Goal: Share content: Share content

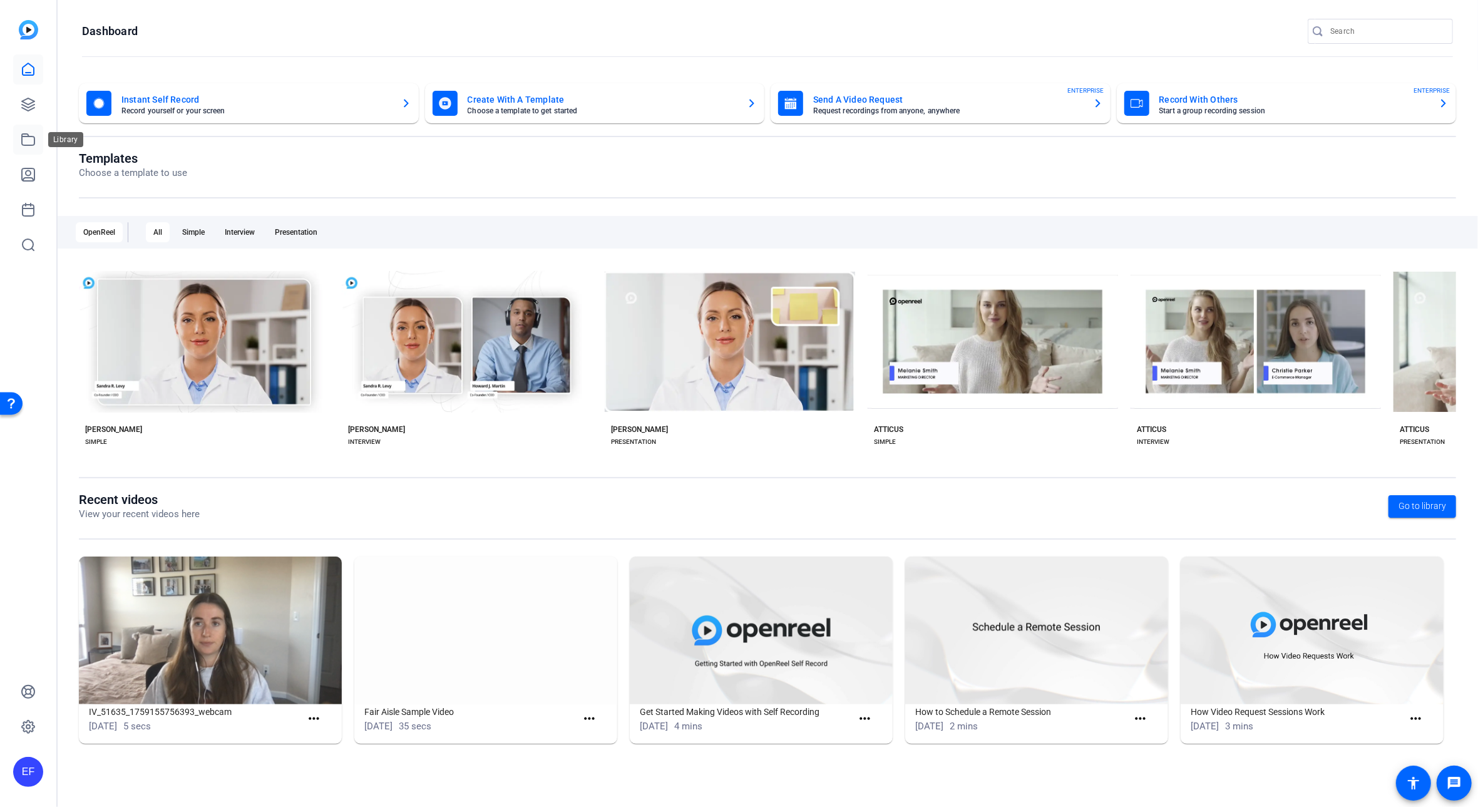
click at [27, 144] on icon at bounding box center [28, 139] width 15 height 15
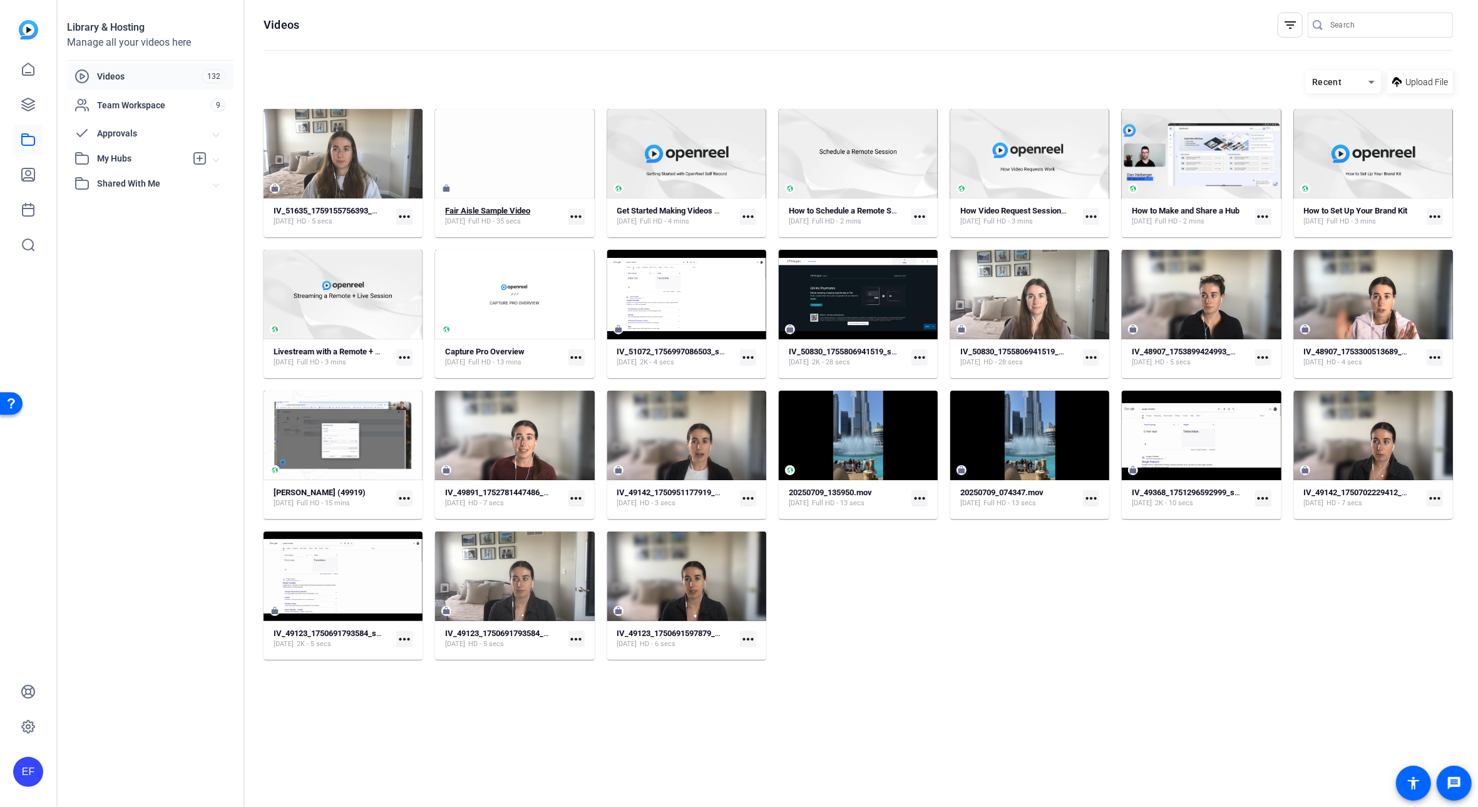
click at [508, 208] on strong "Fair Aisle Sample Video" at bounding box center [487, 210] width 85 height 9
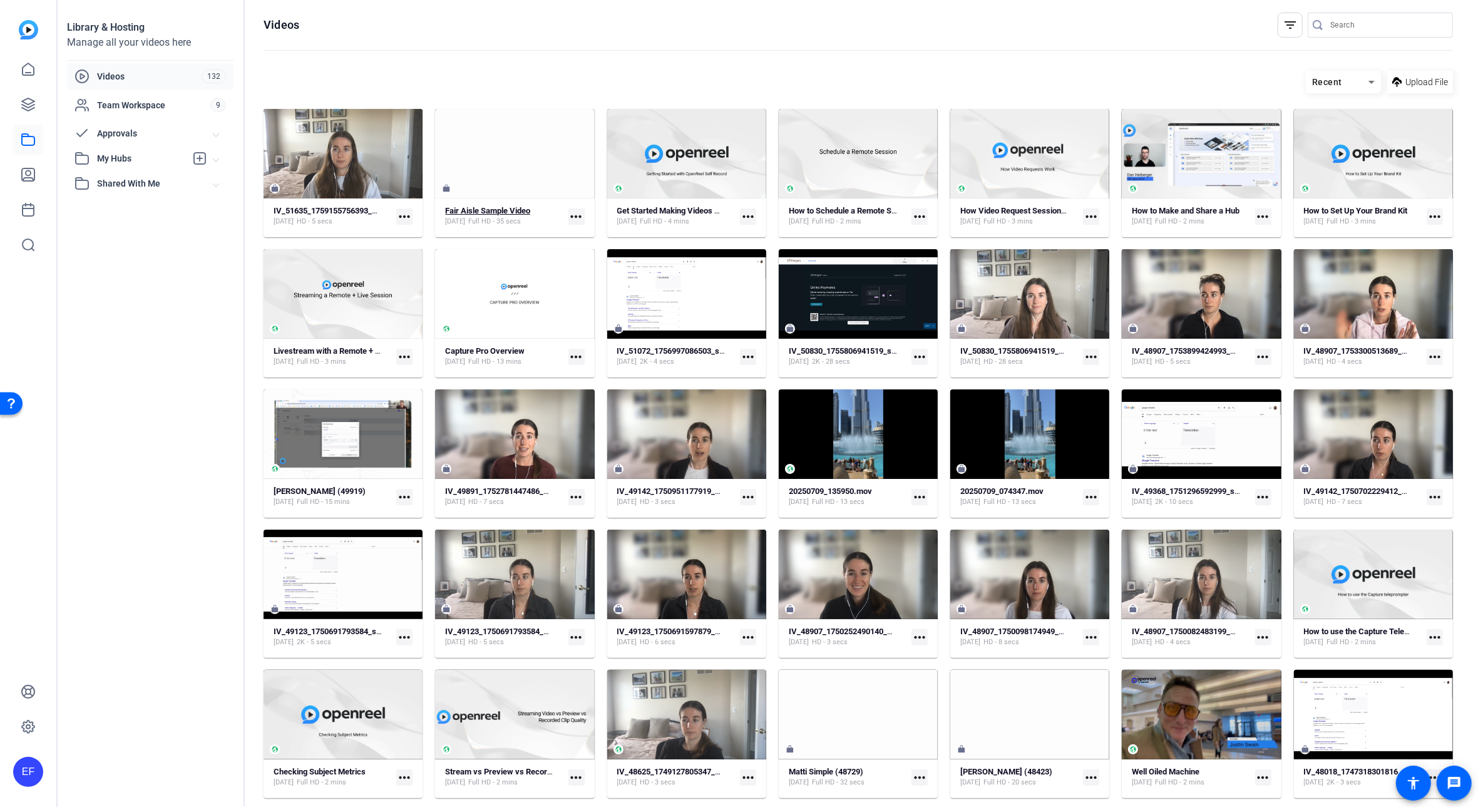
click at [512, 208] on strong "Fair Aisle Sample Video" at bounding box center [487, 210] width 85 height 9
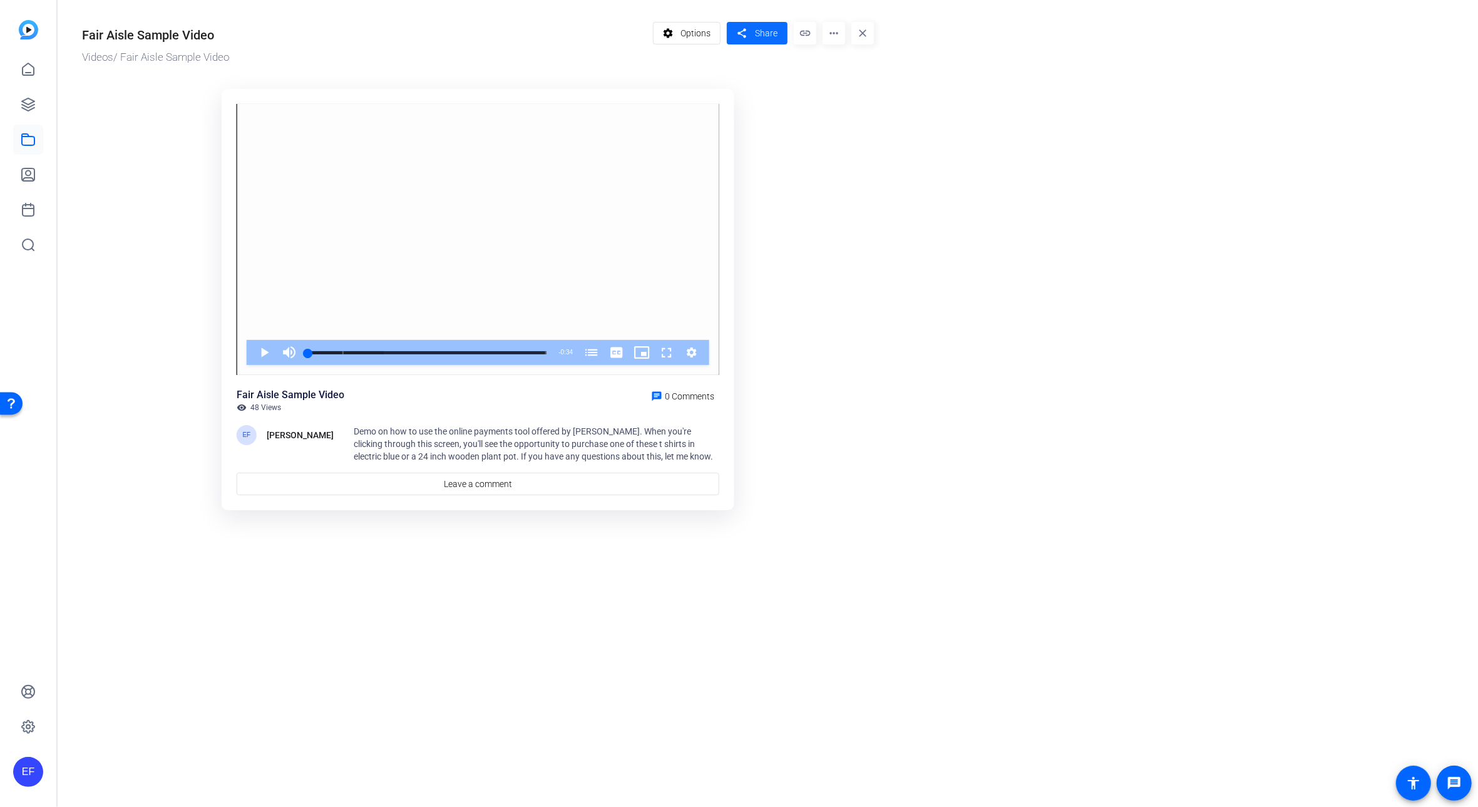
click at [751, 37] on span at bounding box center [757, 33] width 61 height 30
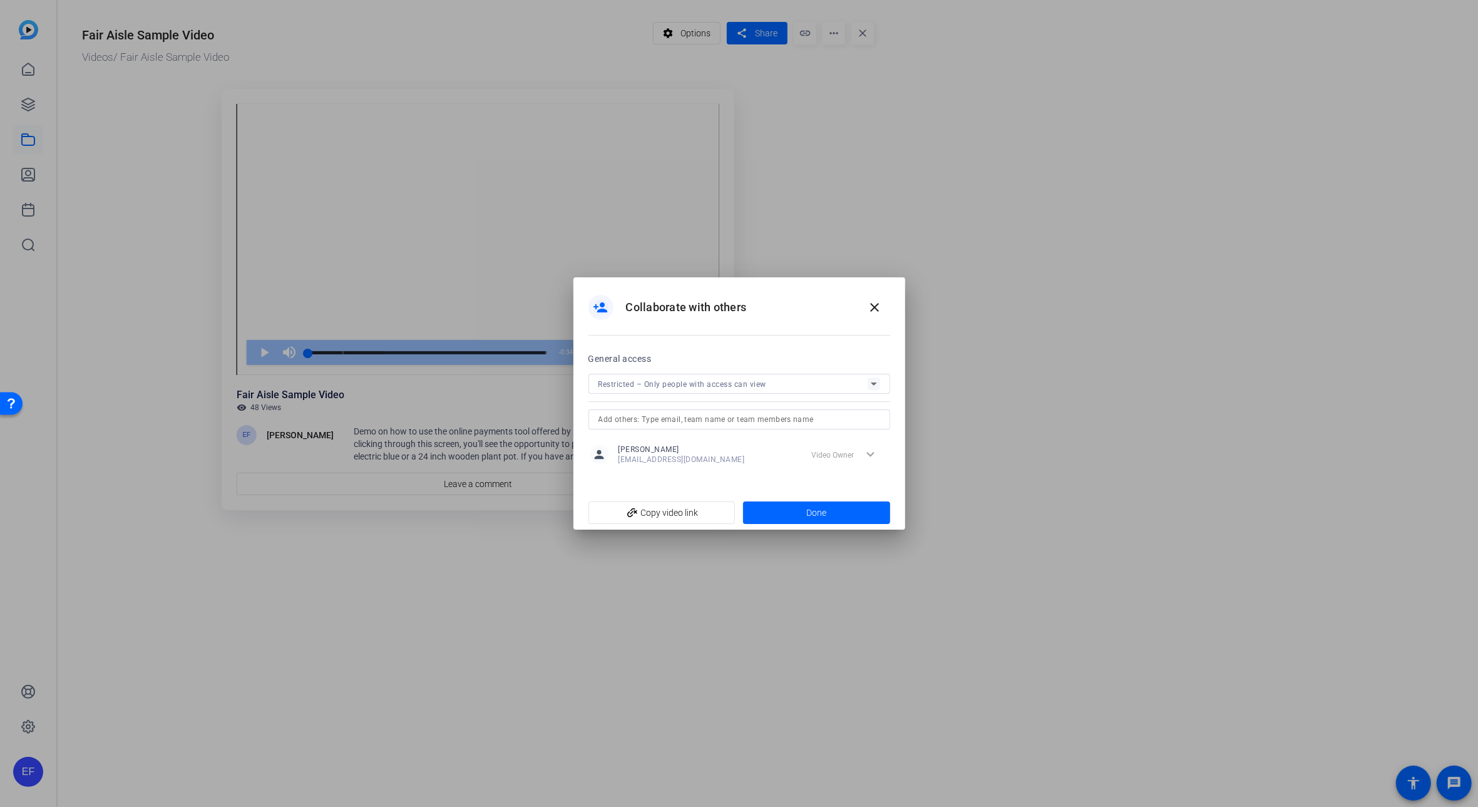
click at [745, 381] on span "Restricted – Only people with access can view" at bounding box center [682, 384] width 168 height 9
click at [737, 435] on span "Public – Anyone with the link can view" at bounding box center [670, 436] width 145 height 15
click at [888, 358] on span "button" at bounding box center [880, 359] width 19 height 9
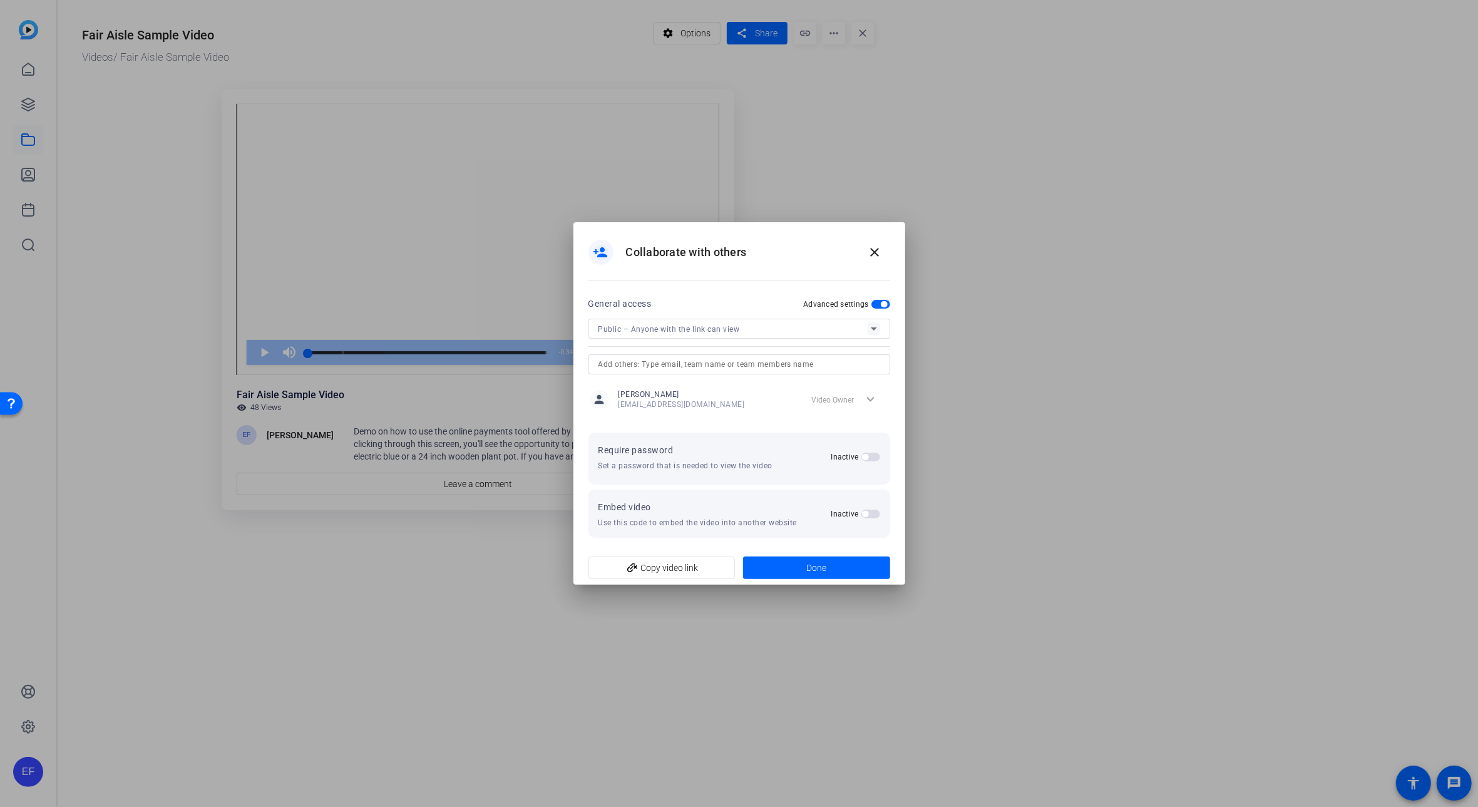
click at [869, 512] on span "button" at bounding box center [870, 513] width 19 height 9
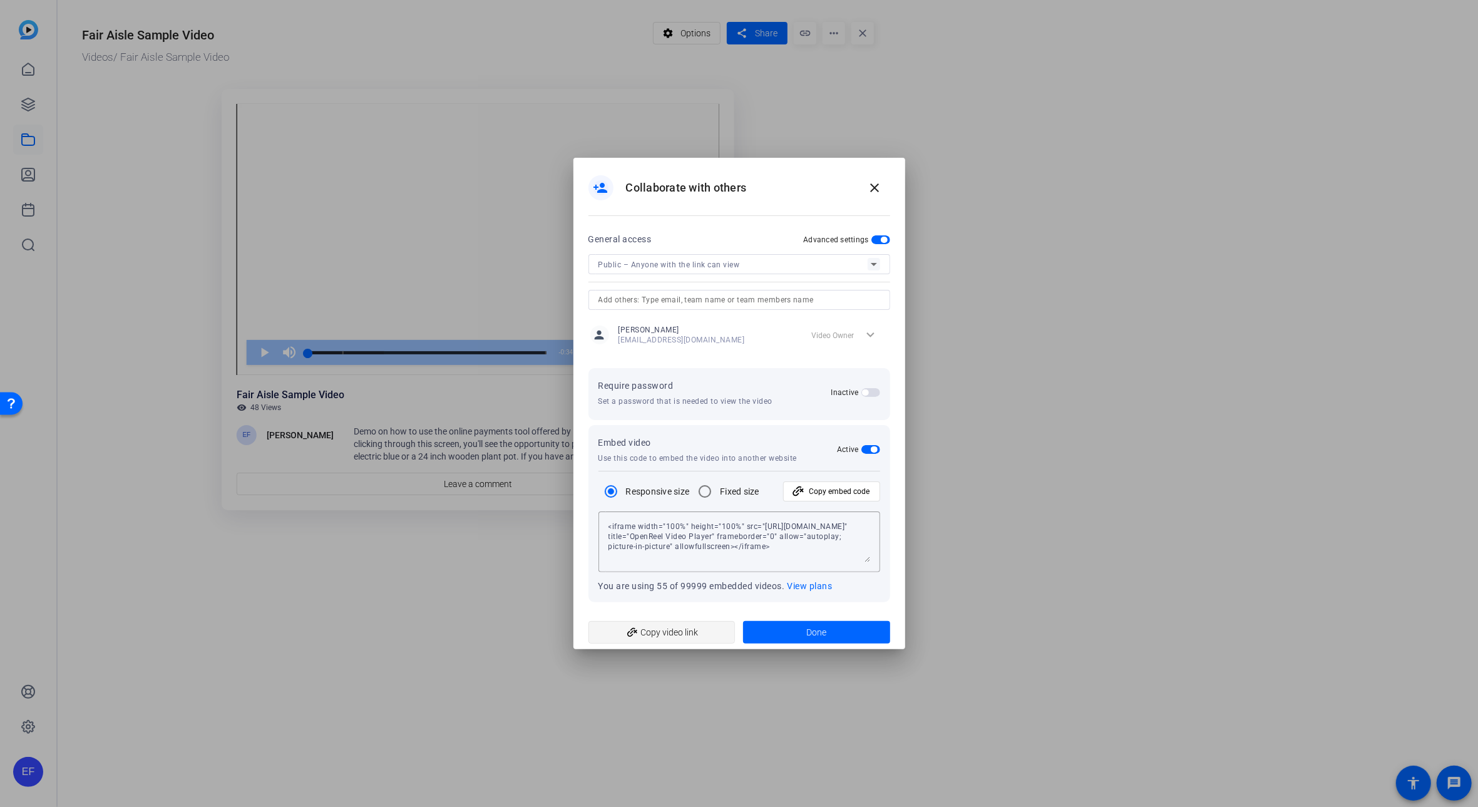
click at [665, 629] on span "add_link Copy video link" at bounding box center [661, 632] width 127 height 24
click at [742, 266] on div "Public – Anyone with the link can view" at bounding box center [732, 265] width 269 height 16
click at [873, 262] on div at bounding box center [739, 403] width 1478 height 807
